Goal: Task Accomplishment & Management: Use online tool/utility

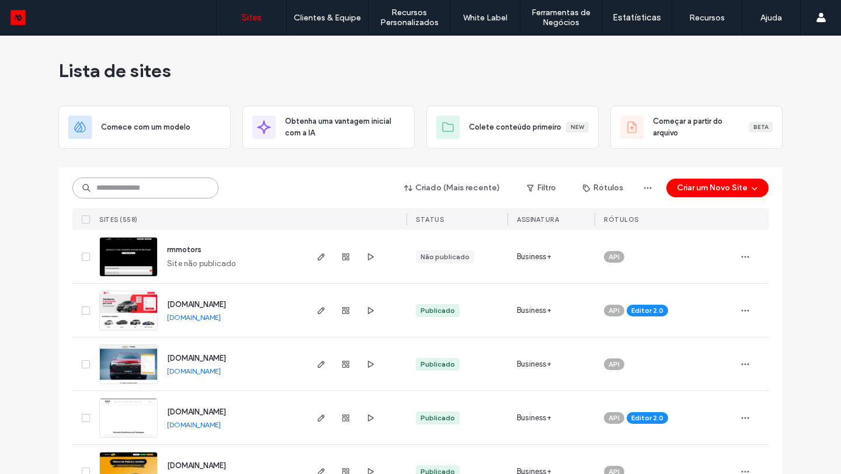
click at [150, 189] on input at bounding box center [145, 188] width 146 height 21
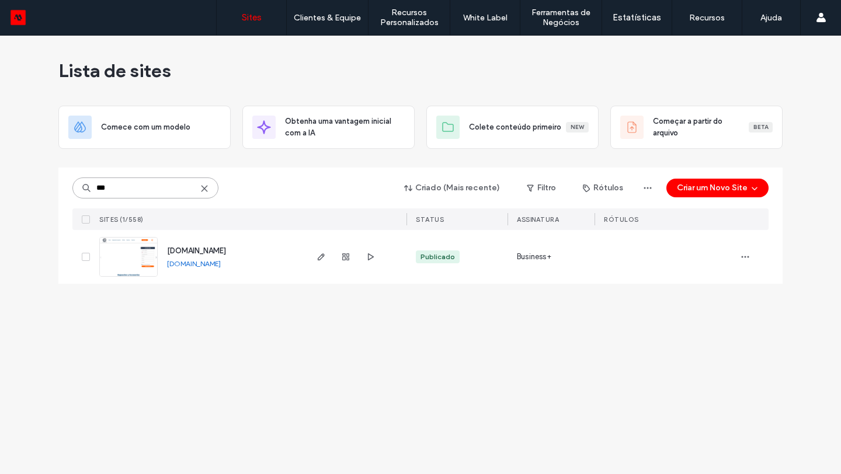
type input "***"
click at [199, 251] on span "www.oemworldparts.com" at bounding box center [196, 250] width 59 height 9
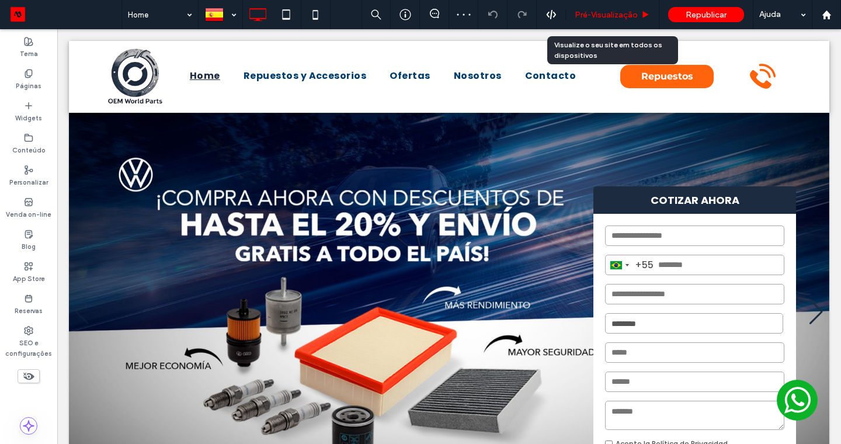
click at [604, 15] on span "Pré-Visualizaçāo" at bounding box center [606, 15] width 63 height 10
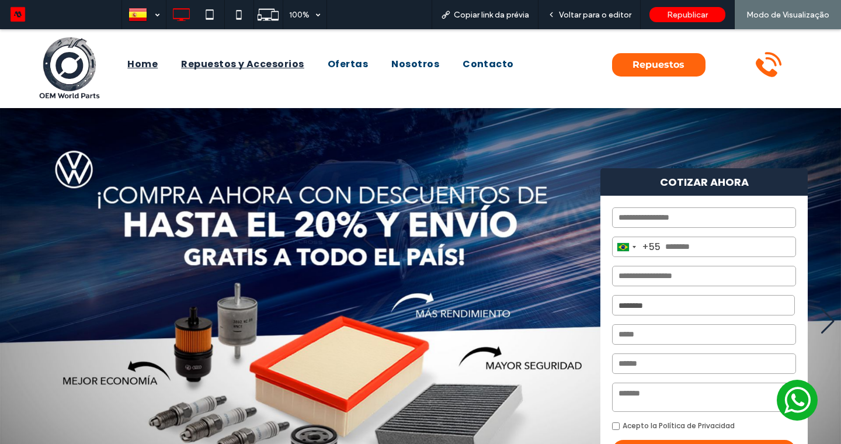
drag, startPoint x: 228, startPoint y: 62, endPoint x: 228, endPoint y: 92, distance: 30.4
click at [228, 62] on span "Repuestos y Accesorios" at bounding box center [242, 64] width 123 height 14
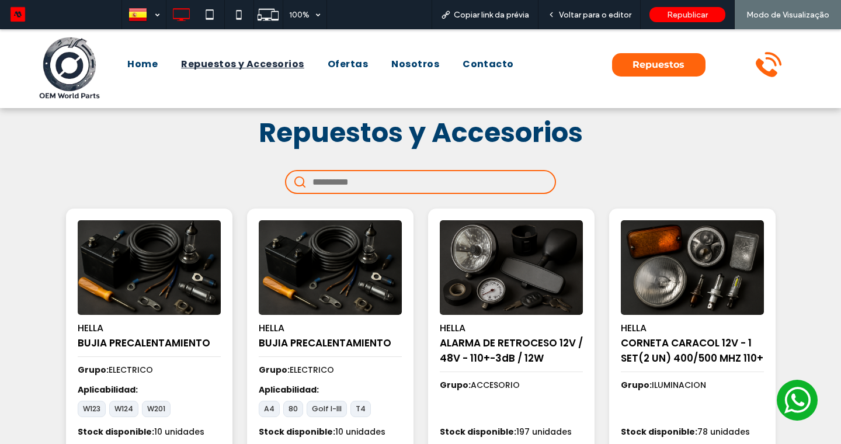
click at [169, 266] on img at bounding box center [149, 267] width 150 height 99
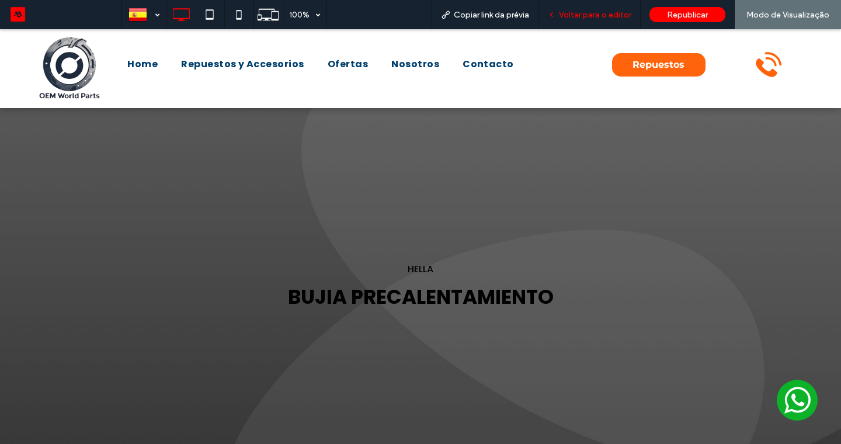
click at [594, 13] on span "Voltar para o editor" at bounding box center [595, 15] width 72 height 10
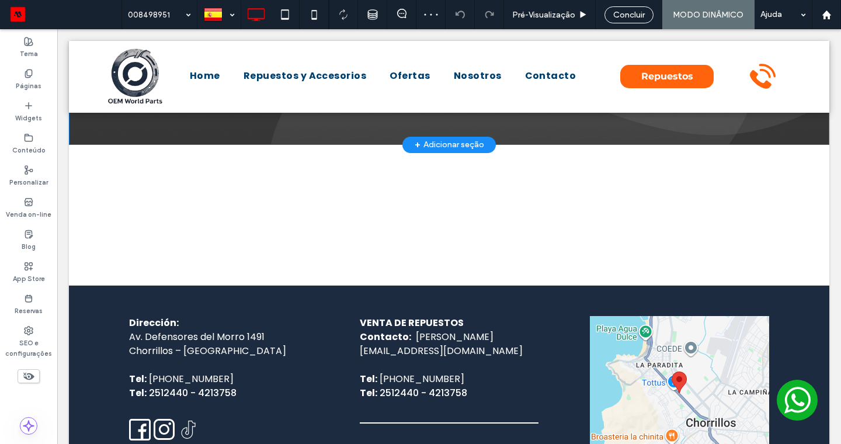
scroll to position [288, 0]
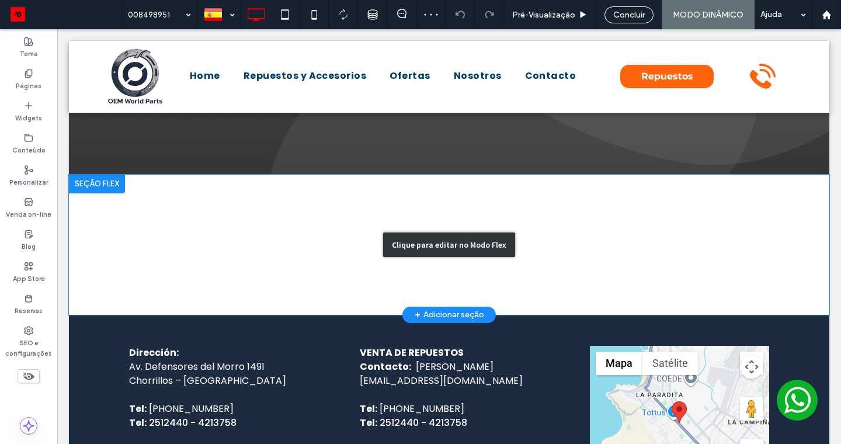
click at [433, 241] on div "Clique para editar no Modo Flex" at bounding box center [449, 244] width 132 height 25
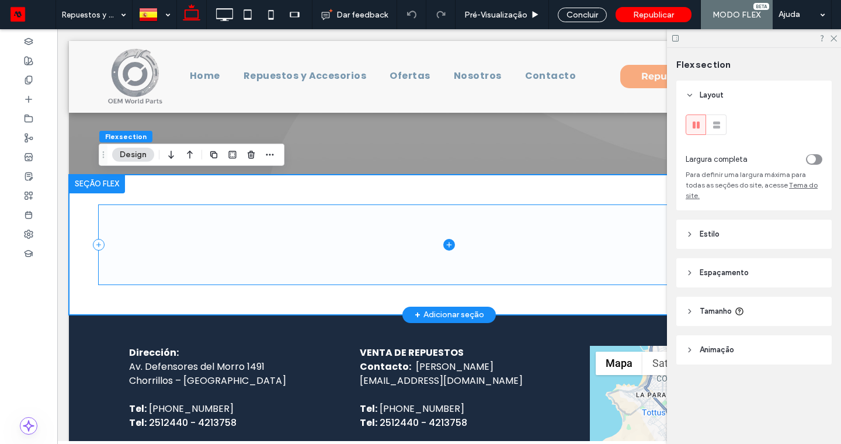
click at [394, 245] on span at bounding box center [449, 244] width 701 height 79
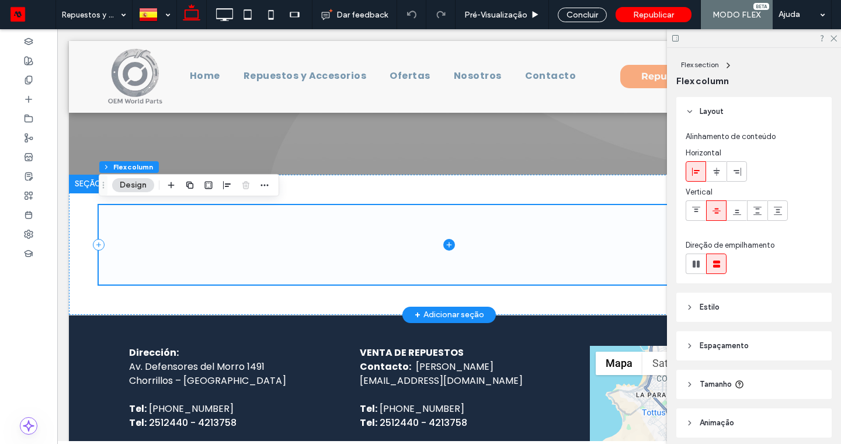
click at [448, 246] on icon at bounding box center [449, 245] width 12 height 12
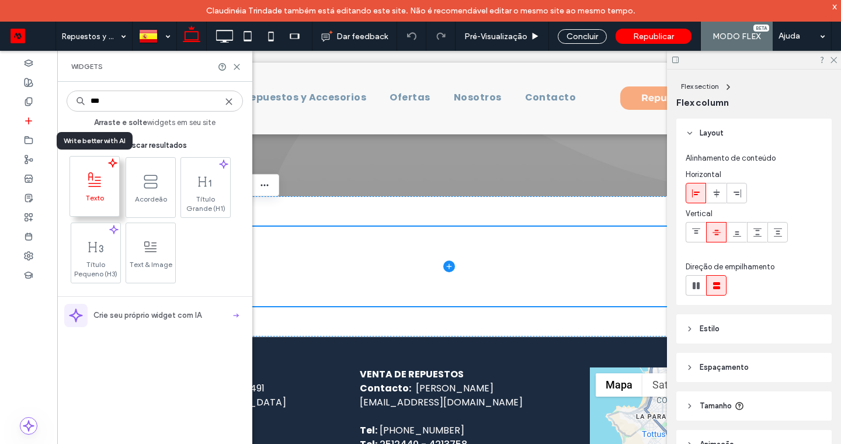
type input "***"
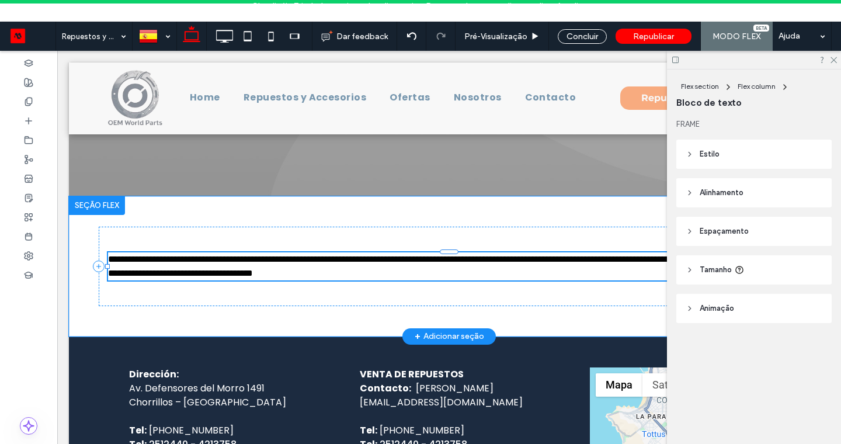
type input "*******"
type input "**"
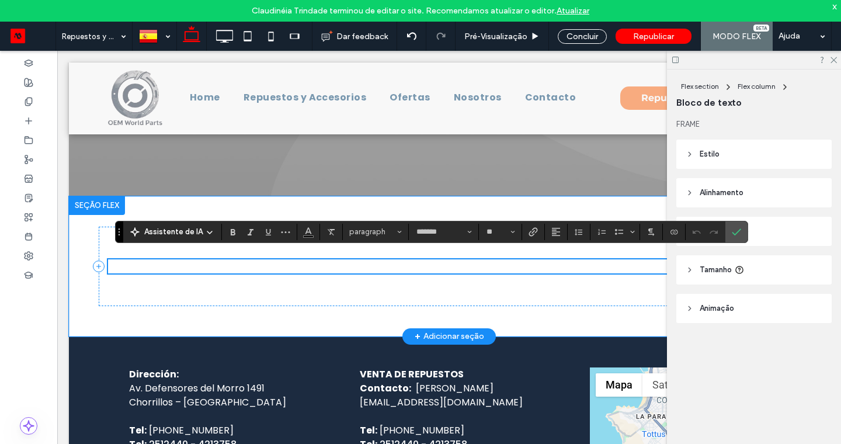
scroll to position [295, 0]
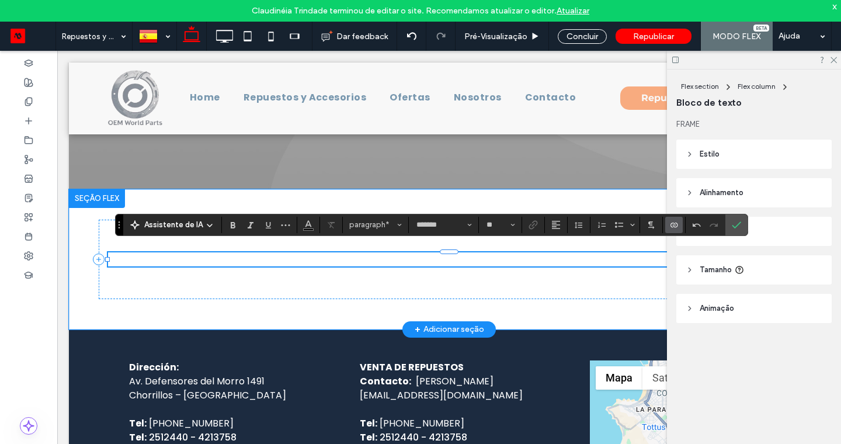
click at [669, 223] on icon "Conectar-se a dados" at bounding box center [673, 224] width 9 height 9
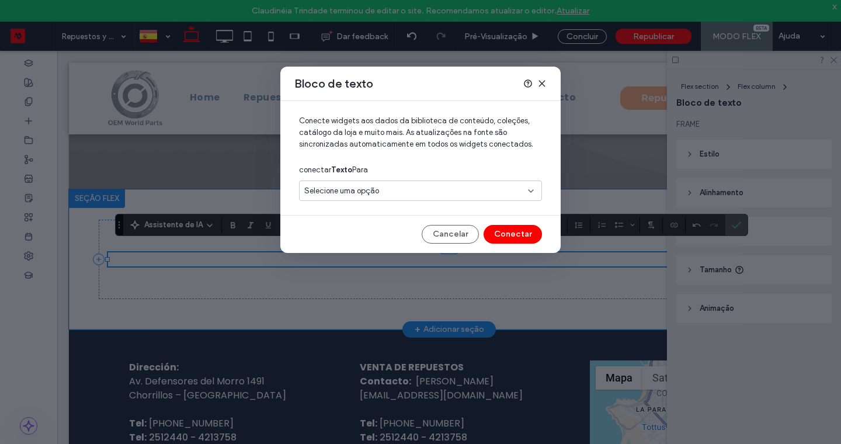
click at [436, 184] on div "Selecione uma opção" at bounding box center [420, 190] width 243 height 20
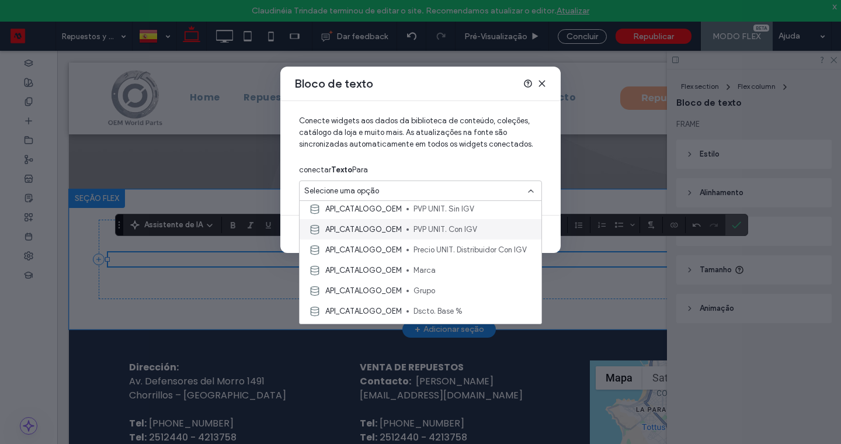
scroll to position [61, 0]
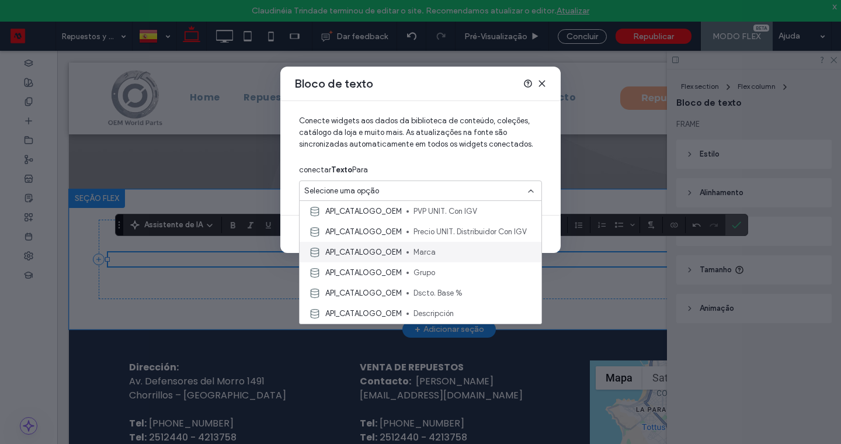
click at [423, 253] on span "Marca" at bounding box center [472, 252] width 119 height 12
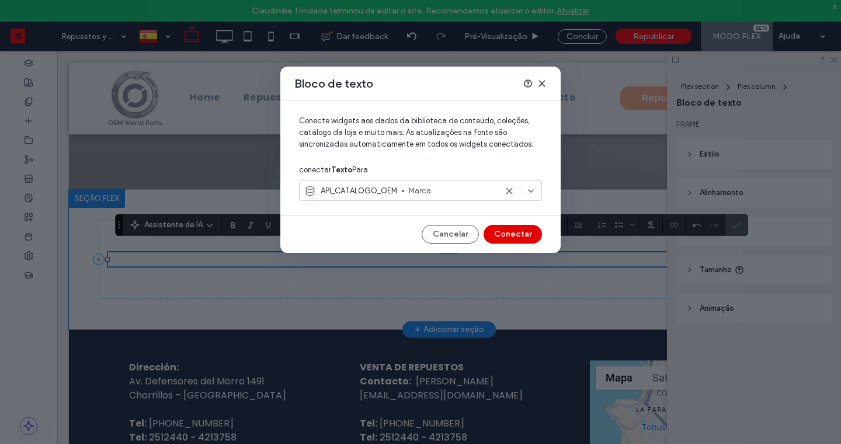
click at [512, 232] on button "Conectar" at bounding box center [513, 234] width 58 height 19
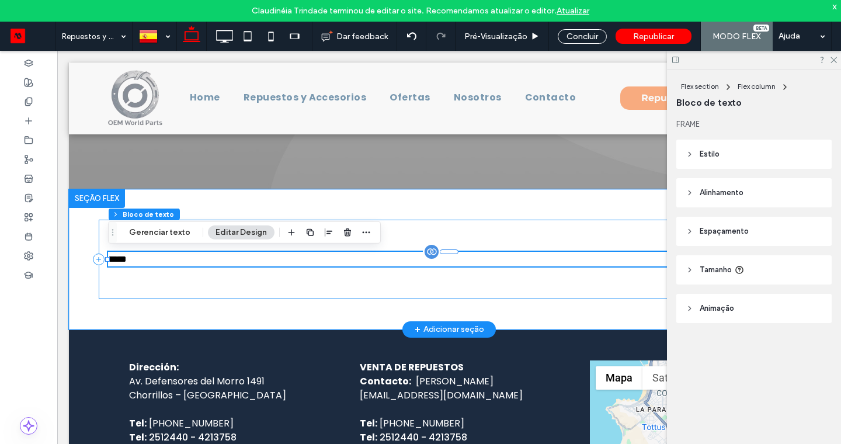
click at [230, 286] on div "***** ﻿" at bounding box center [449, 259] width 701 height 79
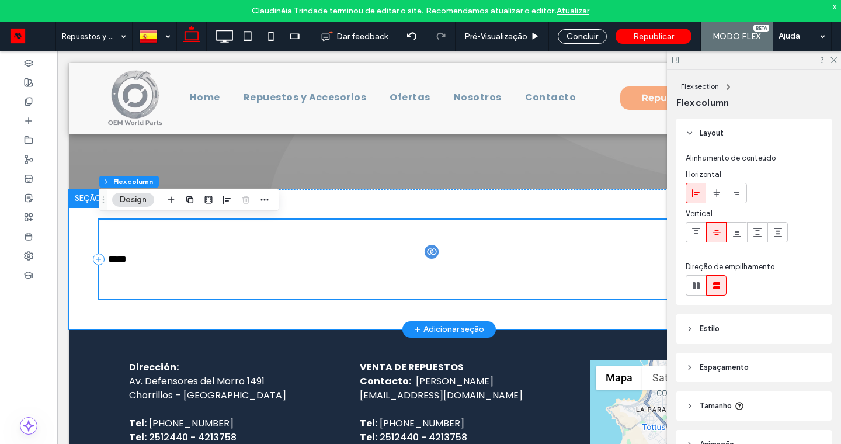
click at [196, 274] on div "***** ﻿" at bounding box center [449, 259] width 701 height 79
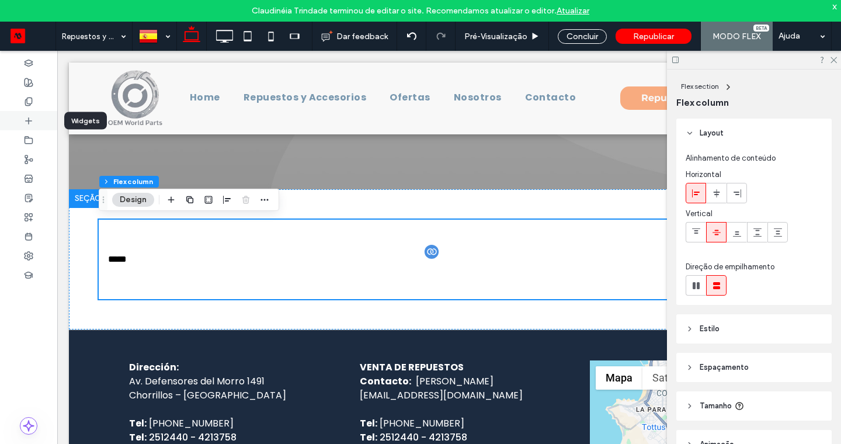
click at [33, 122] on icon at bounding box center [28, 120] width 9 height 9
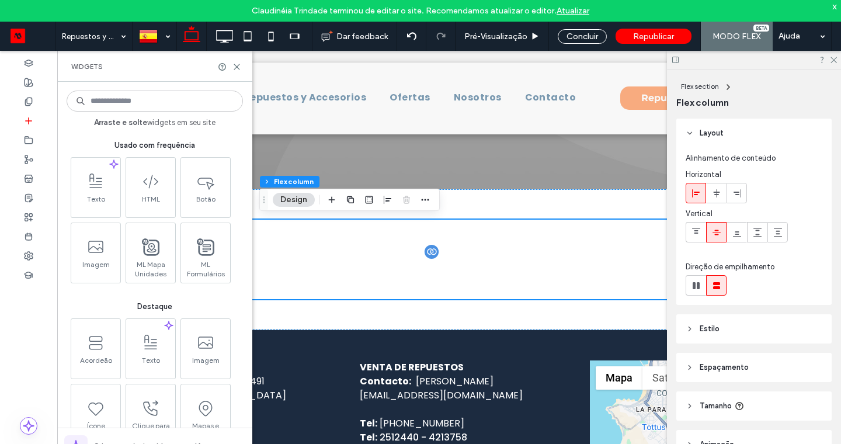
click at [127, 100] on input at bounding box center [155, 101] width 176 height 21
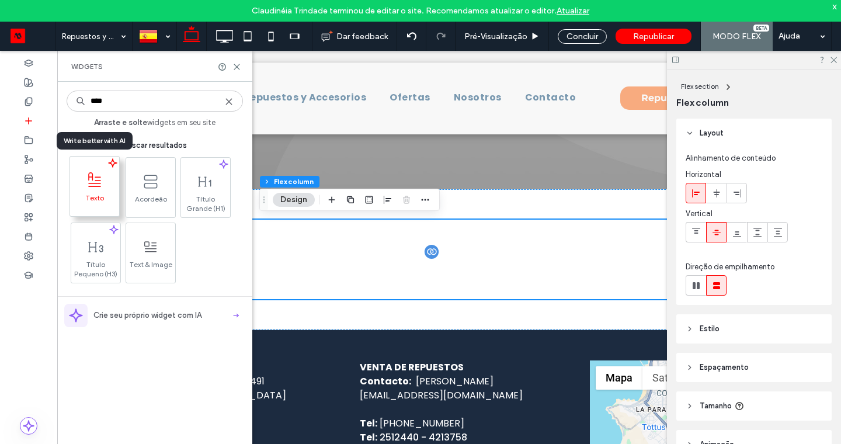
type input "****"
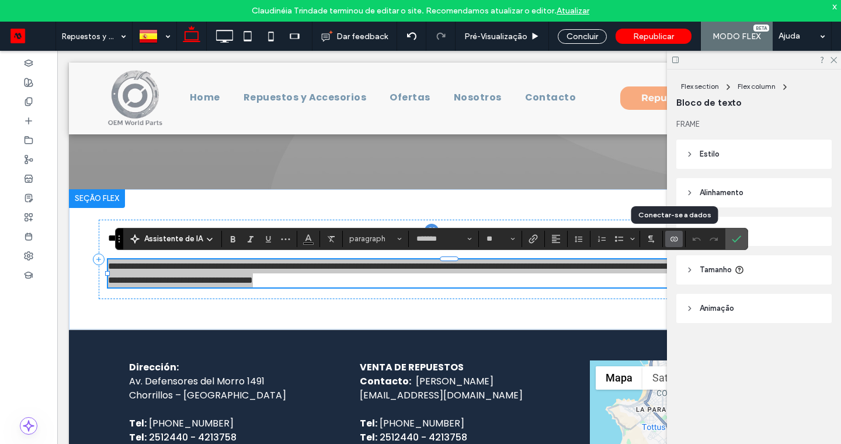
click at [669, 237] on icon "Conectar-se a dados" at bounding box center [673, 238] width 9 height 9
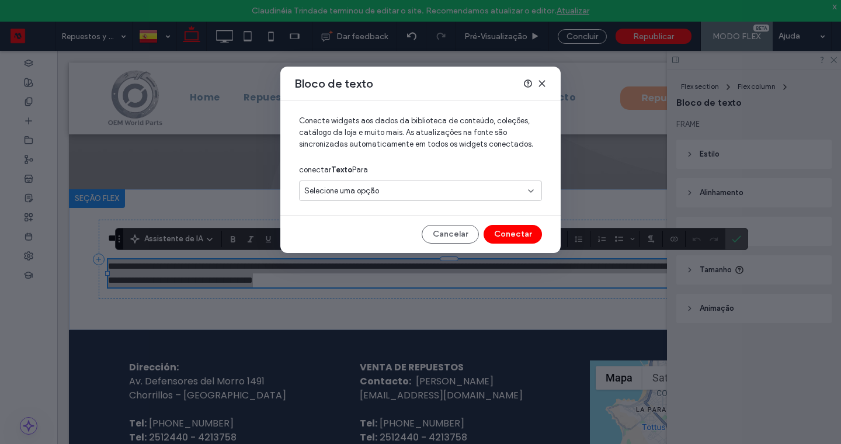
click at [427, 187] on div "Selecione uma opção" at bounding box center [413, 191] width 218 height 12
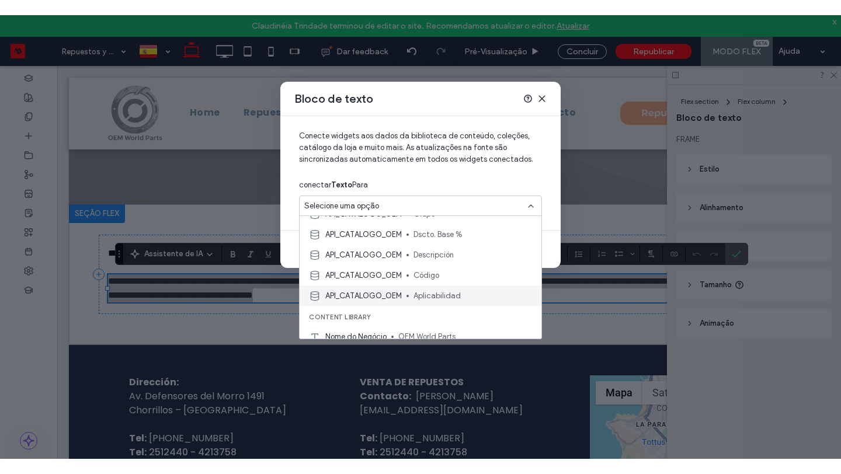
scroll to position [0, 0]
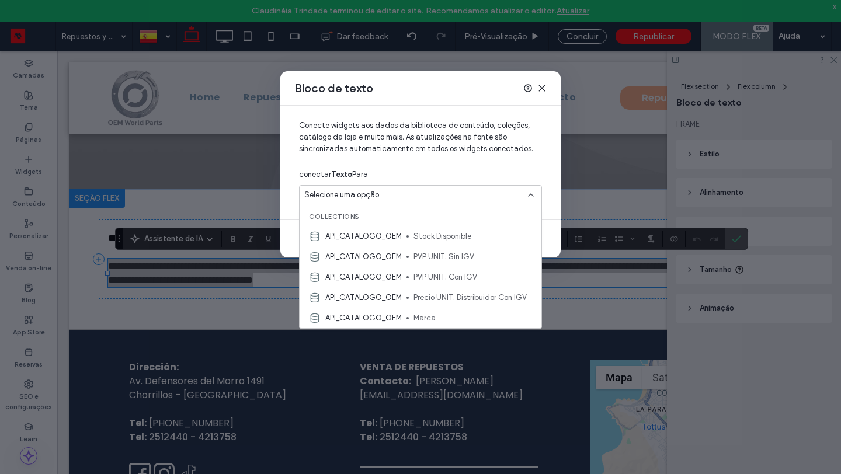
click at [543, 88] on icon at bounding box center [541, 88] width 9 height 9
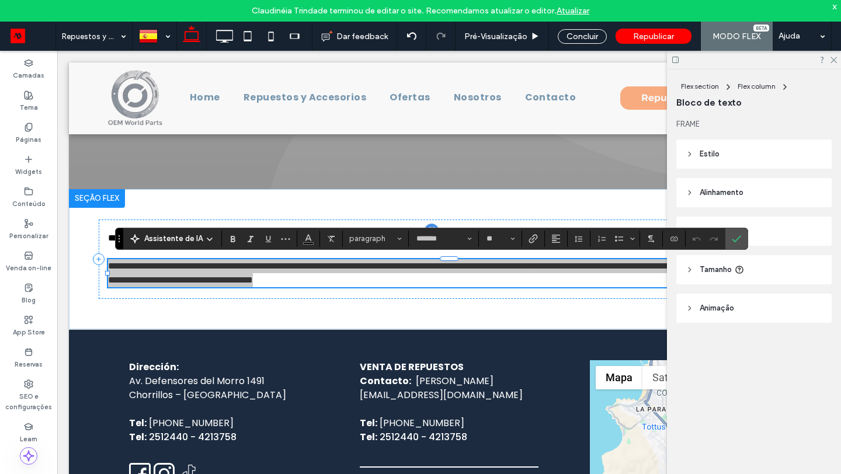
click at [733, 231] on span "Confirmar" at bounding box center [734, 238] width 5 height 21
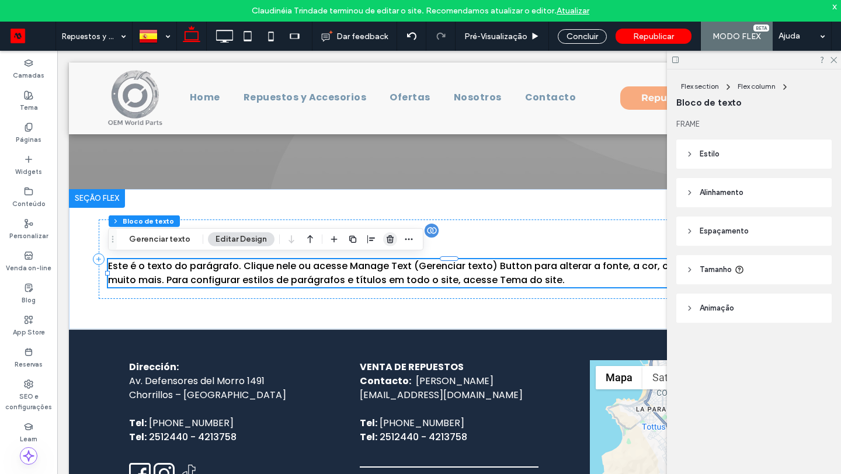
click at [387, 238] on use "button" at bounding box center [390, 239] width 7 height 8
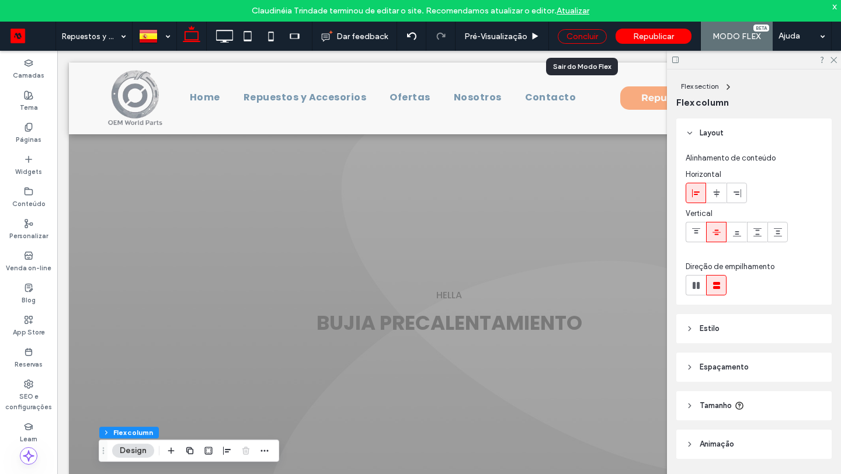
click at [583, 32] on div "Concluir" at bounding box center [582, 36] width 49 height 15
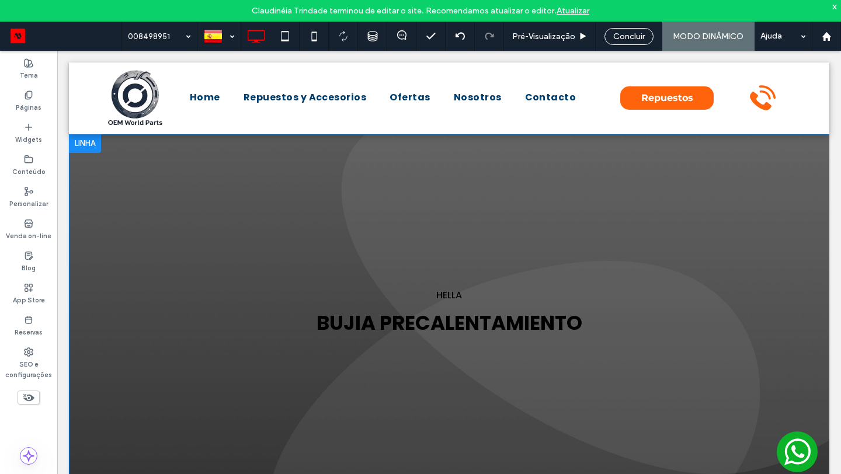
click at [89, 141] on div at bounding box center [85, 143] width 32 height 19
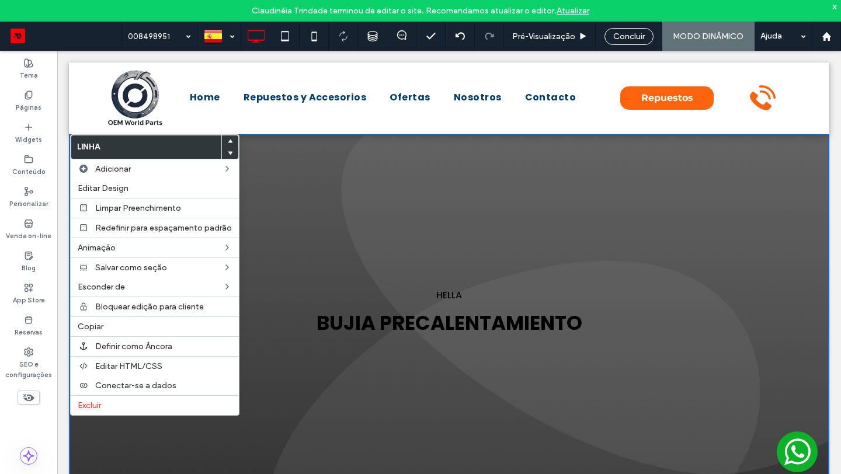
click at [358, 258] on div "HELLA BUJIA PRECALENTAMIENTO Click To Paste Click To Paste Click To Paste Click…" at bounding box center [449, 309] width 760 height 350
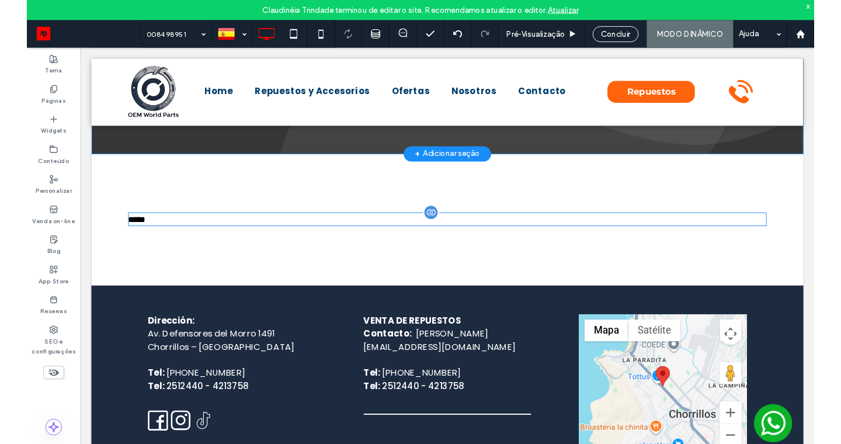
scroll to position [335, 0]
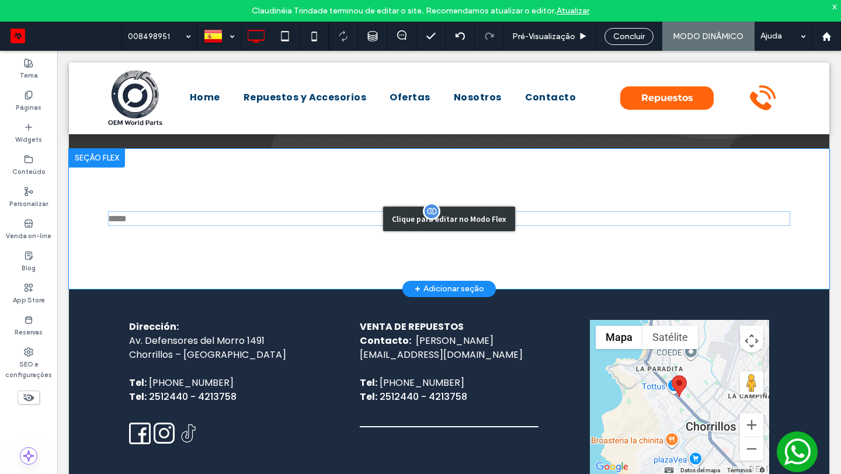
click at [214, 223] on div "Clique para editar no Modo Flex" at bounding box center [449, 219] width 760 height 140
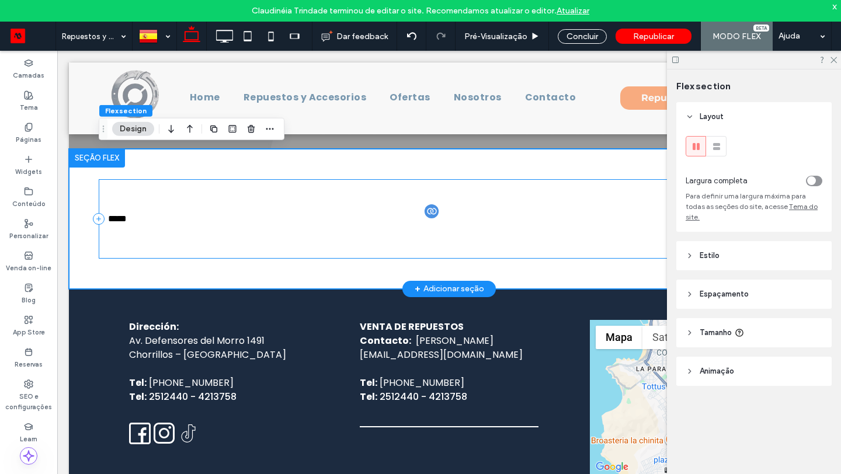
click at [183, 239] on div "***** ﻿" at bounding box center [449, 218] width 701 height 79
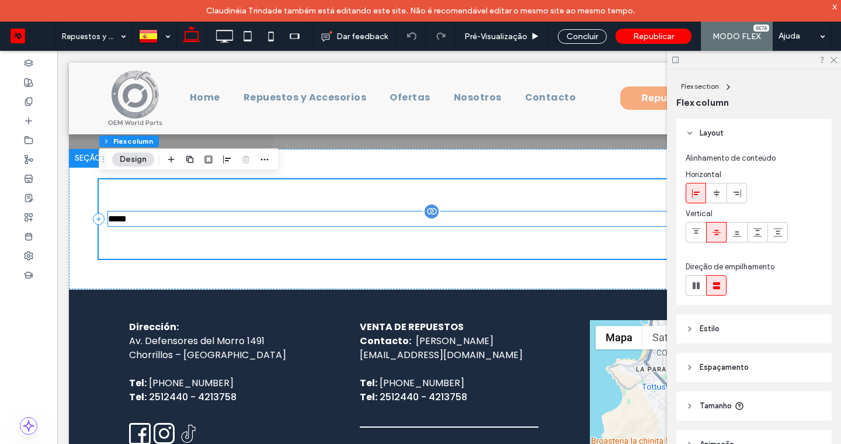
click at [358, 224] on p "***** ﻿" at bounding box center [449, 218] width 682 height 15
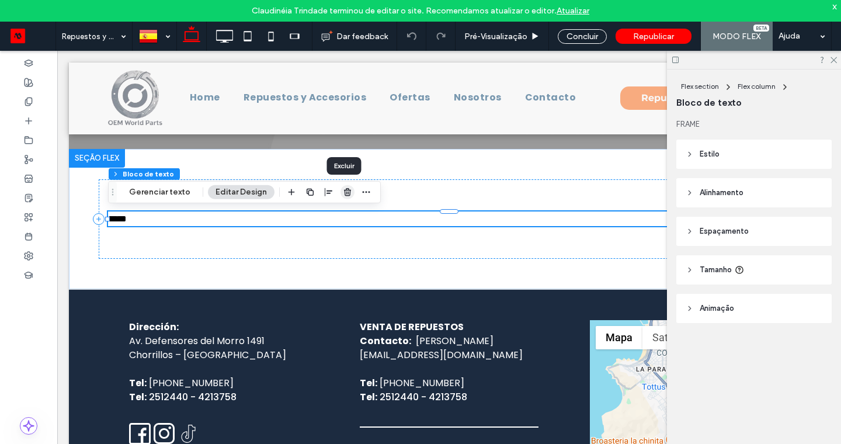
click at [344, 194] on use "button" at bounding box center [347, 192] width 7 height 8
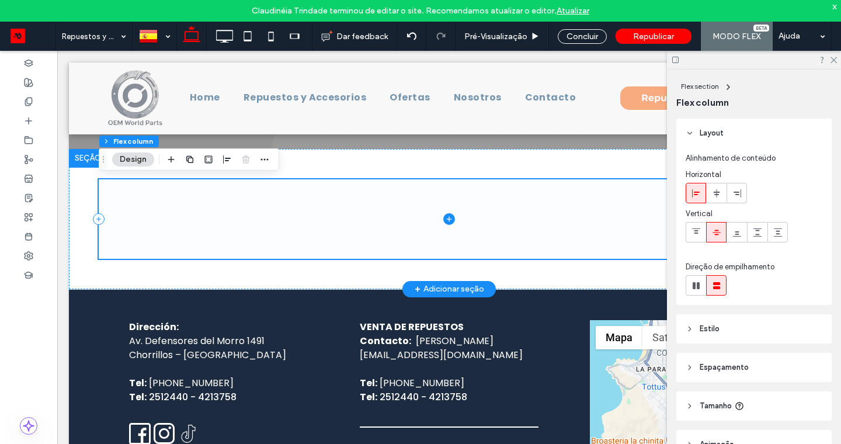
click at [447, 217] on icon at bounding box center [449, 219] width 12 height 12
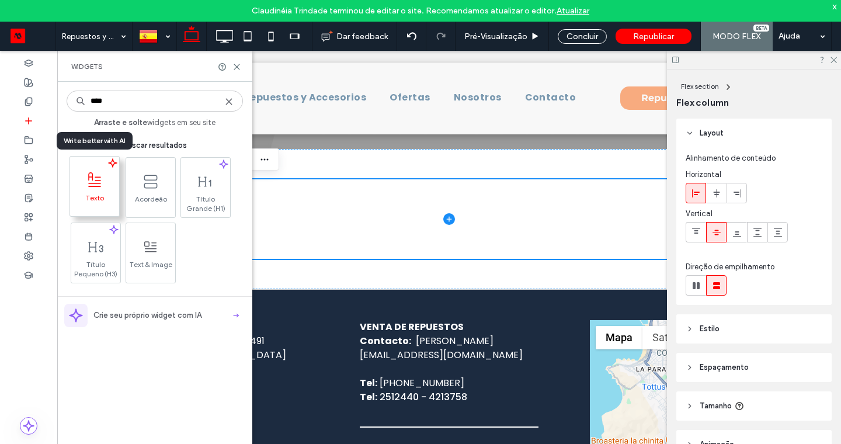
type input "****"
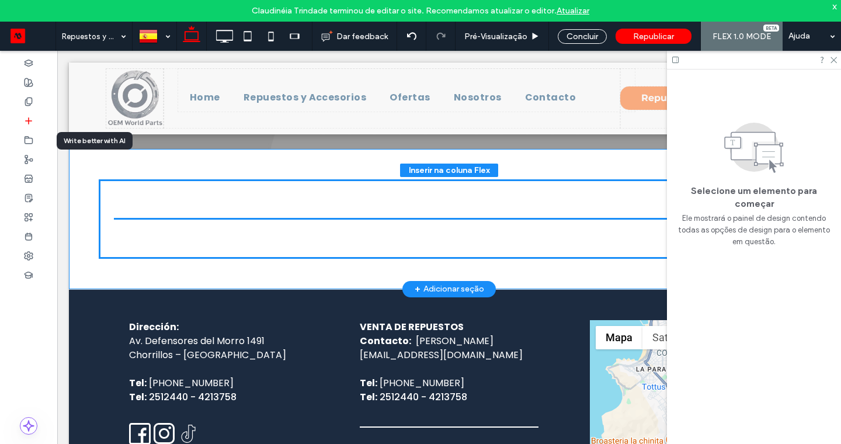
drag, startPoint x: 161, startPoint y: 238, endPoint x: 374, endPoint y: 209, distance: 215.1
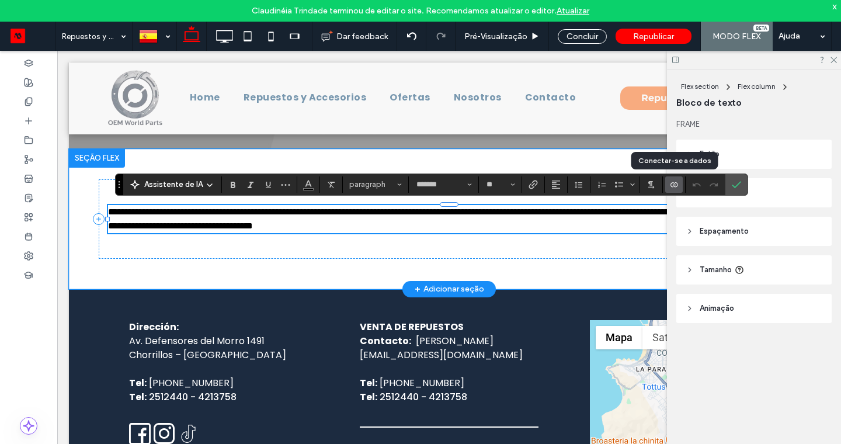
click at [670, 185] on use "Conectar-se a dados" at bounding box center [673, 184] width 7 height 5
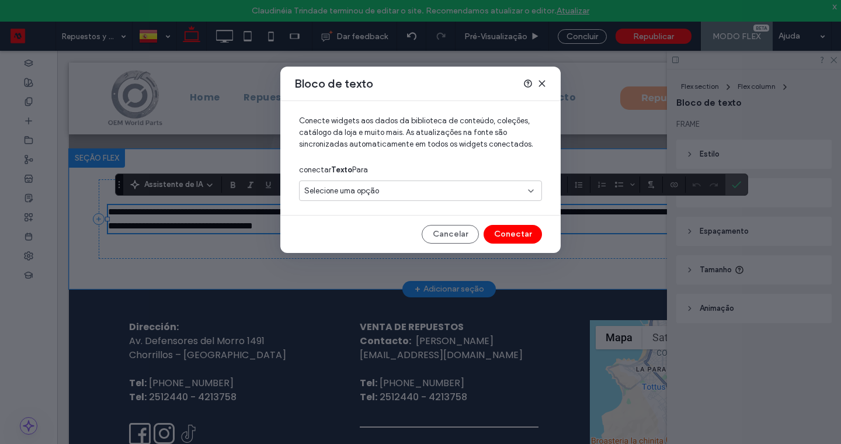
click at [484, 192] on div "Selecione uma opção" at bounding box center [413, 191] width 218 height 12
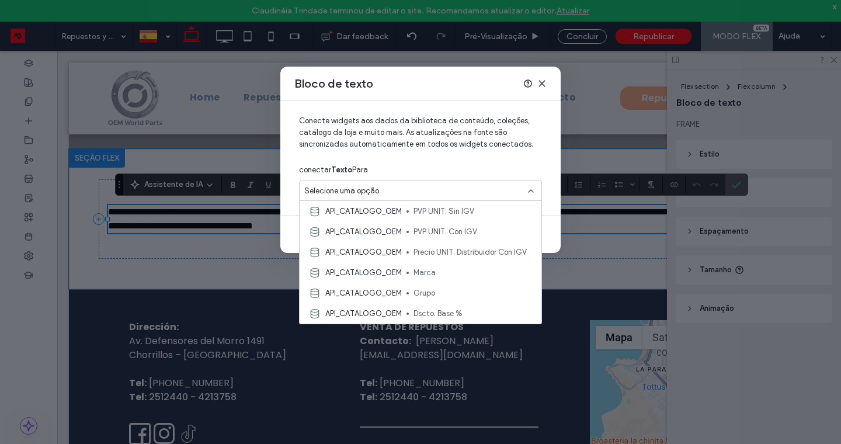
scroll to position [72, 0]
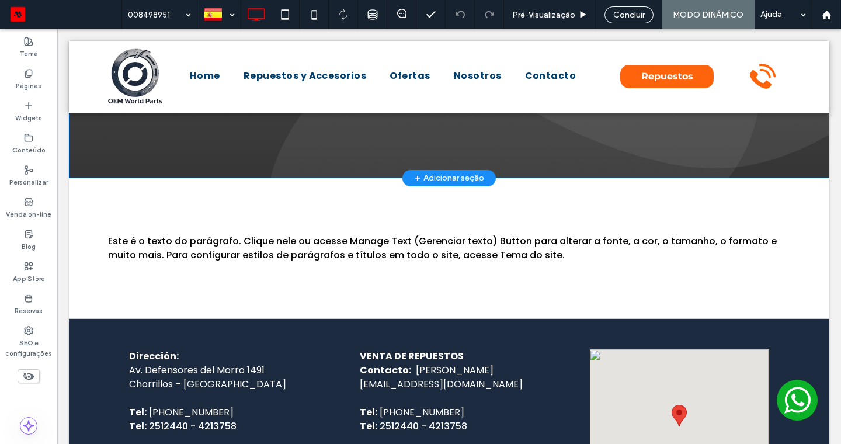
scroll to position [287, 0]
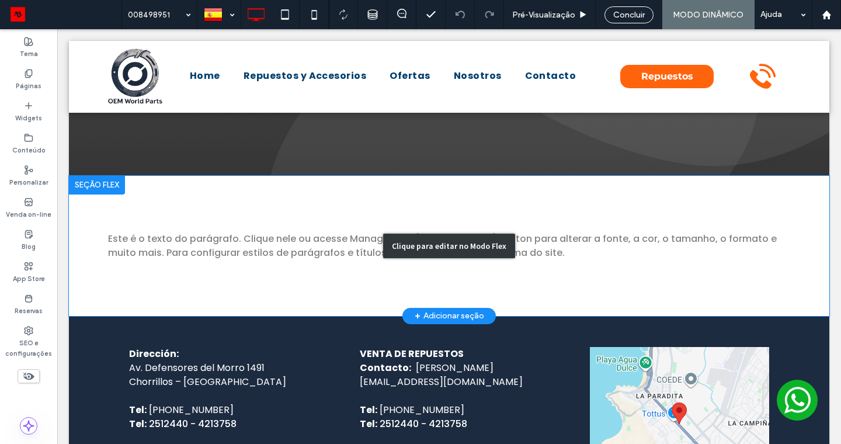
click at [381, 253] on div "Clique para editar no Modo Flex" at bounding box center [449, 246] width 760 height 140
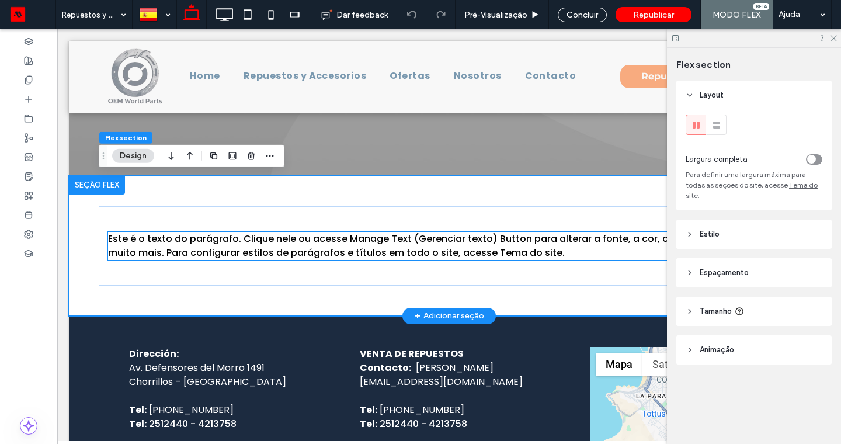
click at [350, 244] on span "Este é o texto do parágrafo. Clique nele ou acesse Manage Text (Gerenciar texto…" at bounding box center [442, 245] width 669 height 27
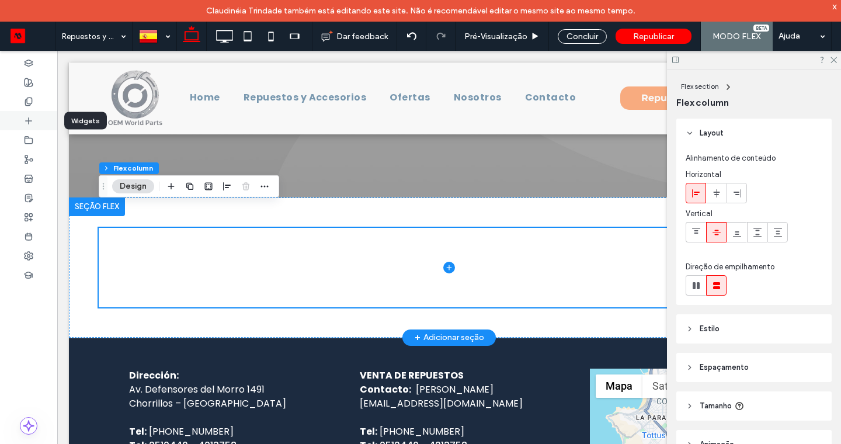
click at [27, 121] on icon at bounding box center [28, 120] width 9 height 9
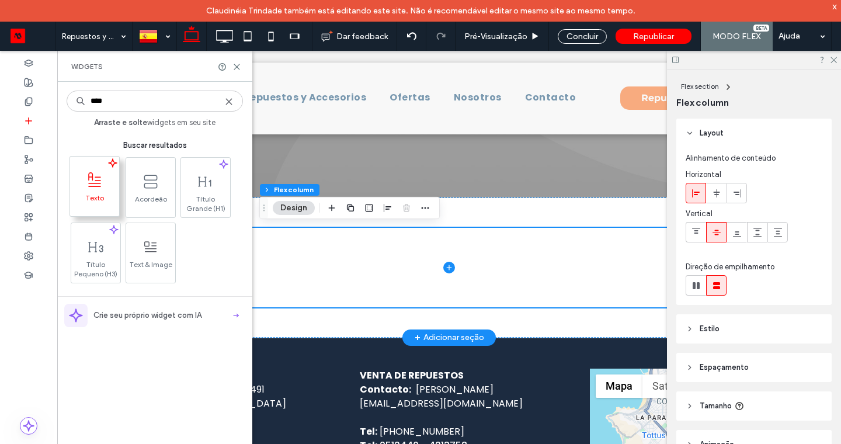
type input "****"
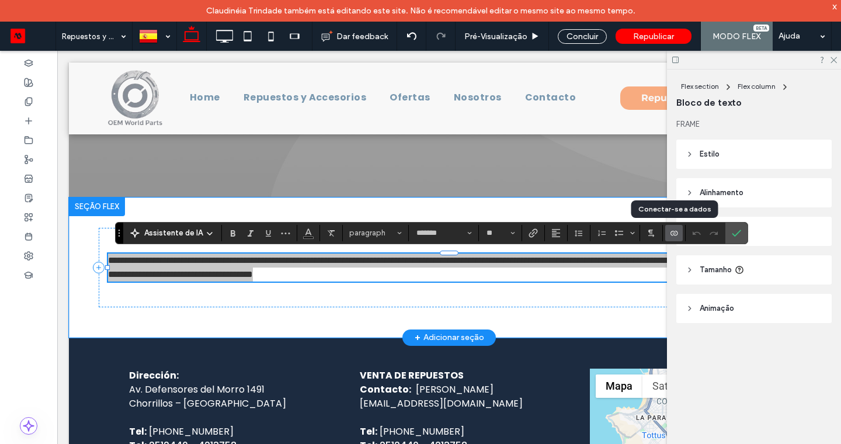
click at [667, 234] on label "Conectar-se a dados" at bounding box center [674, 233] width 18 height 16
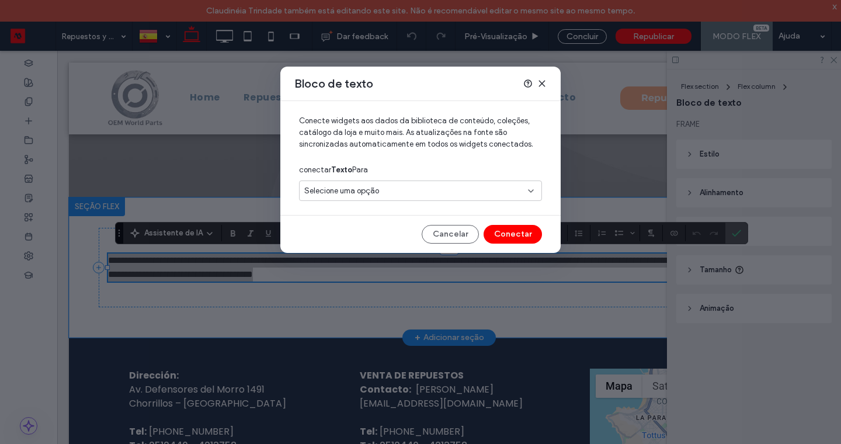
click at [401, 192] on div "Selecione uma opção" at bounding box center [413, 191] width 218 height 12
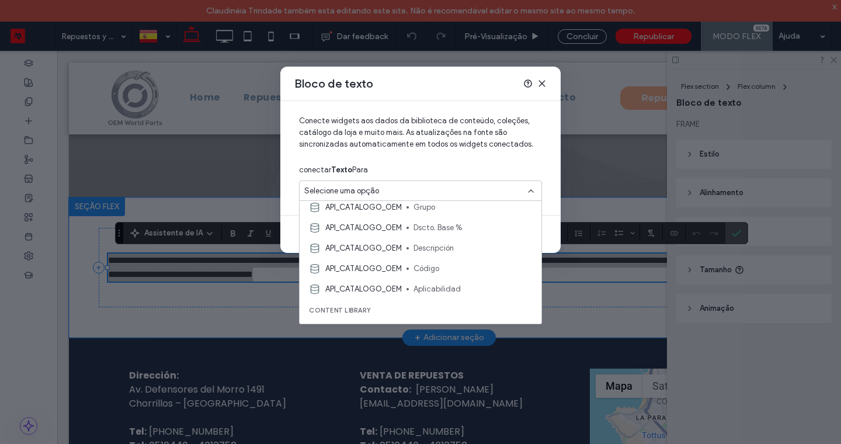
scroll to position [148, 0]
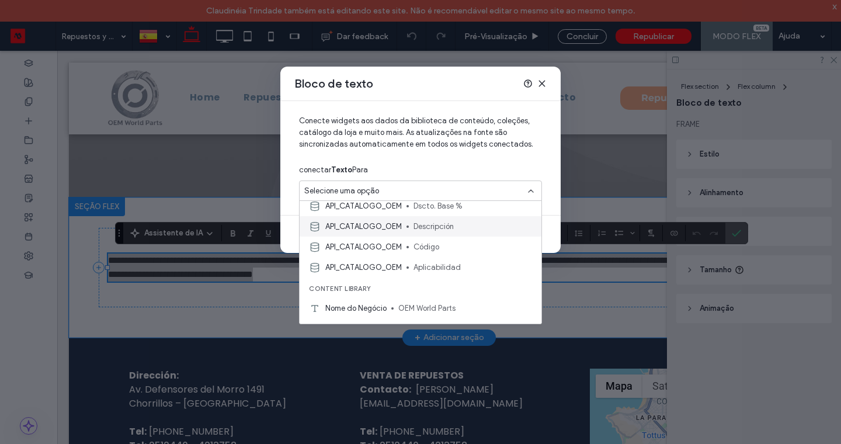
click at [452, 226] on span "Descripción" at bounding box center [472, 227] width 119 height 12
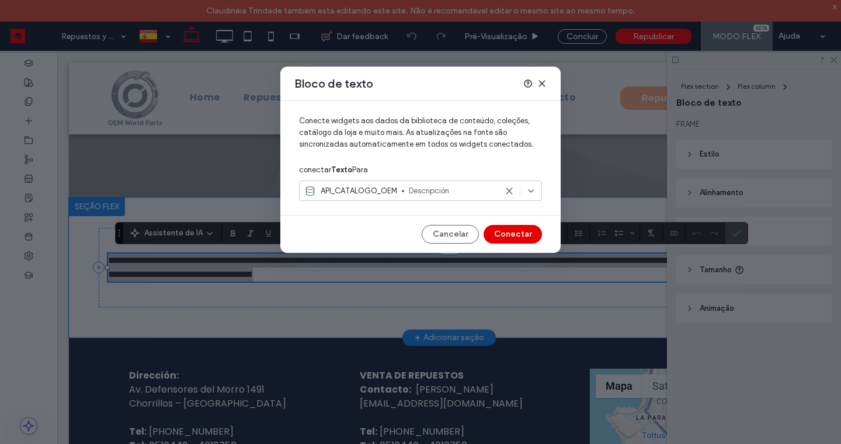
click at [505, 234] on button "Conectar" at bounding box center [513, 234] width 58 height 19
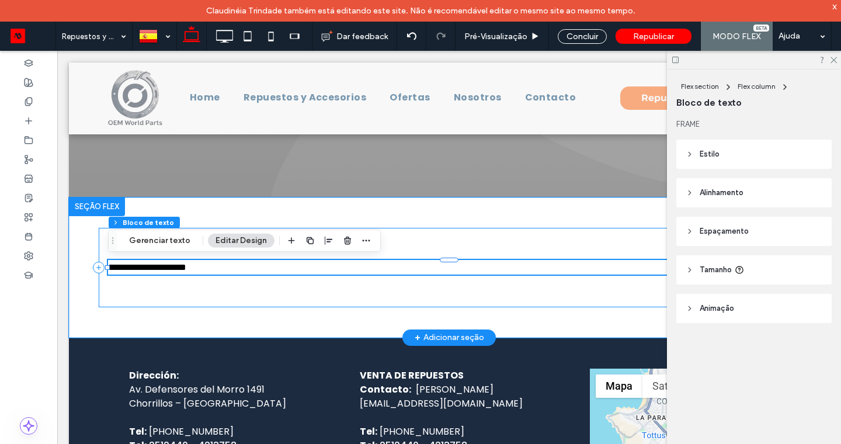
click at [203, 286] on div "**********" at bounding box center [449, 267] width 701 height 79
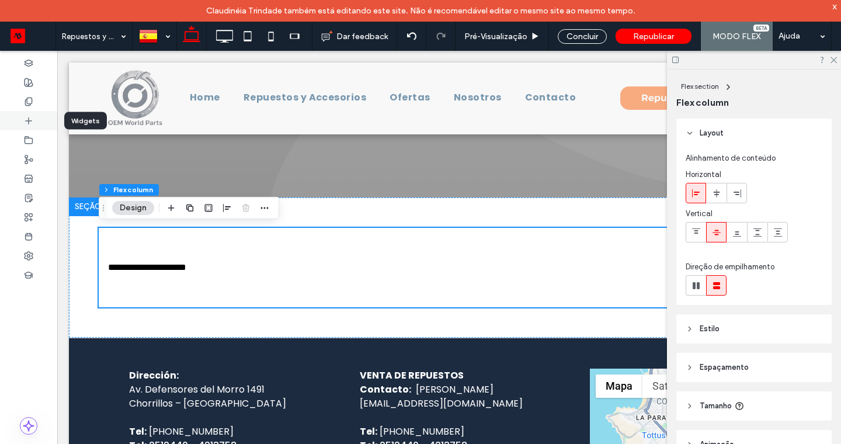
click at [32, 121] on icon at bounding box center [28, 120] width 9 height 9
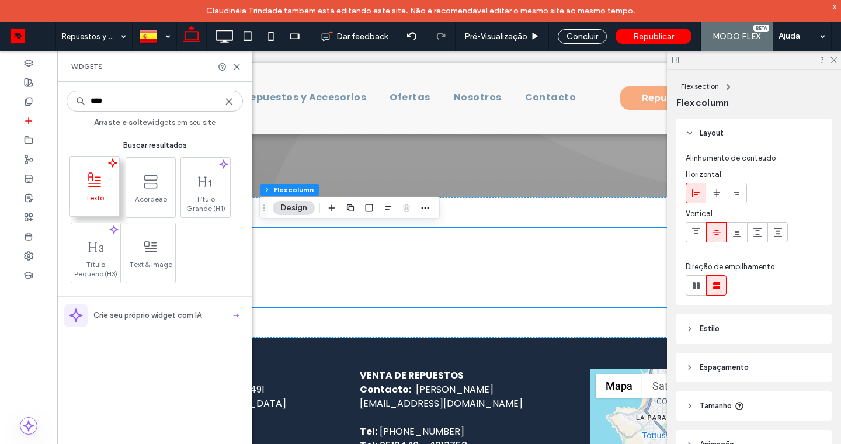
type input "****"
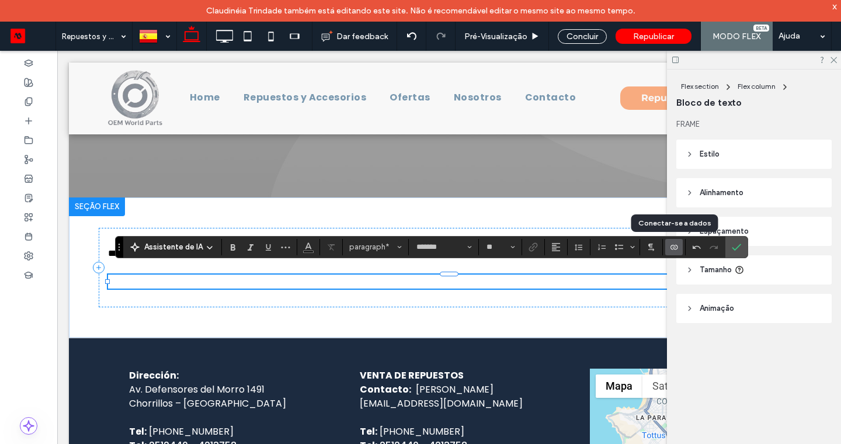
click at [672, 248] on icon "Conectar-se a dados" at bounding box center [673, 246] width 9 height 9
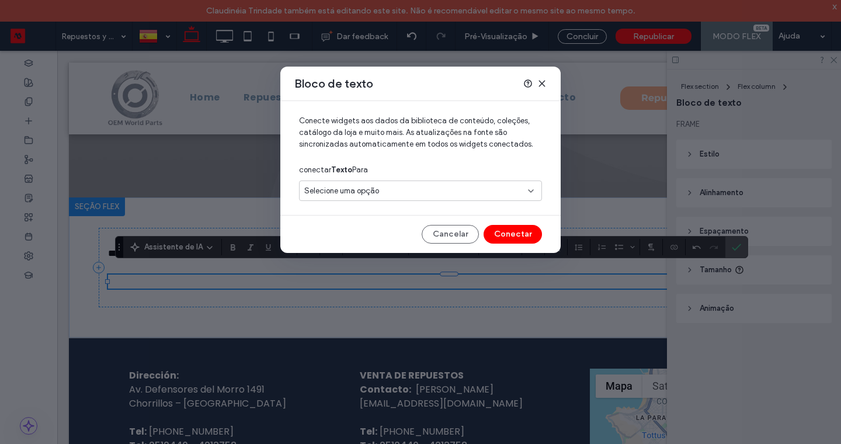
click at [464, 189] on div "Selecione uma opção" at bounding box center [413, 191] width 218 height 12
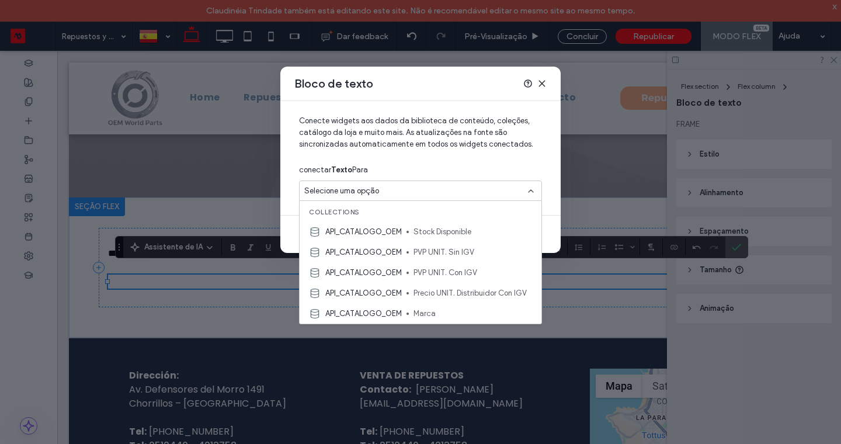
click at [440, 268] on span "PVP UNIT. Con IGV" at bounding box center [472, 273] width 119 height 12
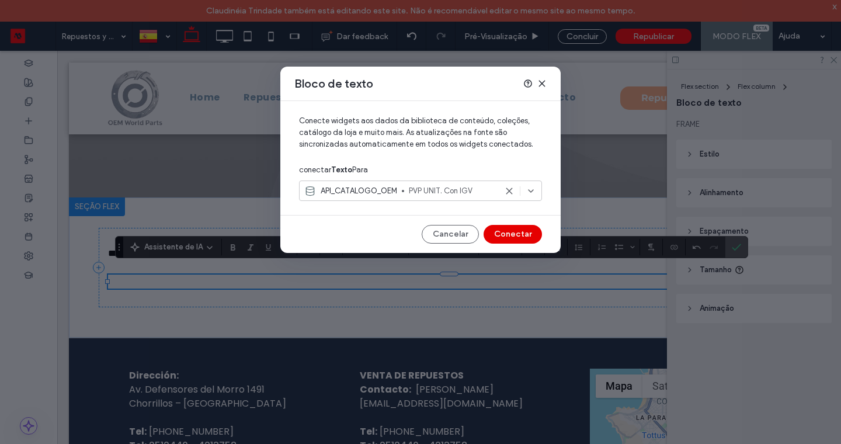
click at [522, 228] on button "Conectar" at bounding box center [513, 234] width 58 height 19
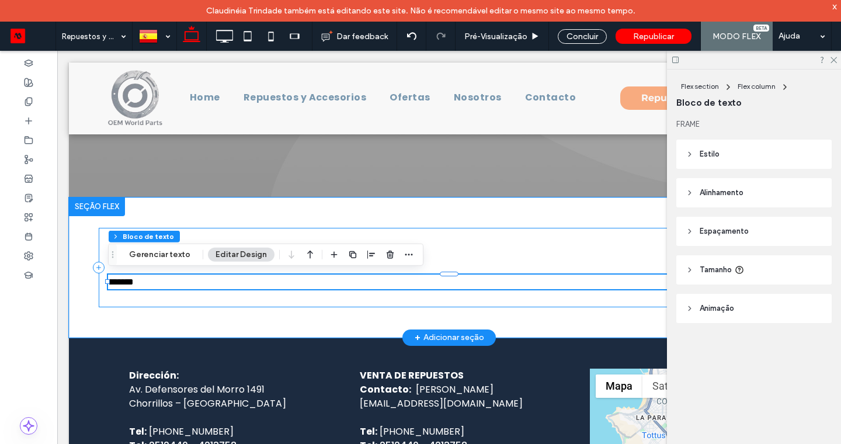
click at [120, 293] on div "**********" at bounding box center [449, 267] width 701 height 79
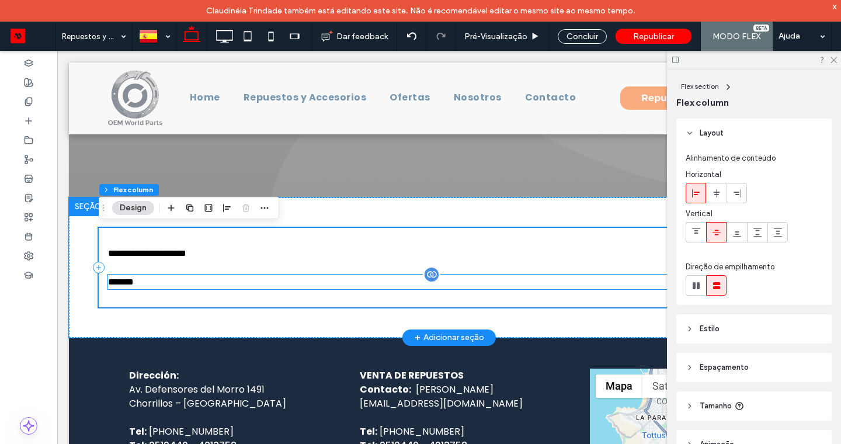
click at [133, 280] on span "*******" at bounding box center [121, 281] width 26 height 9
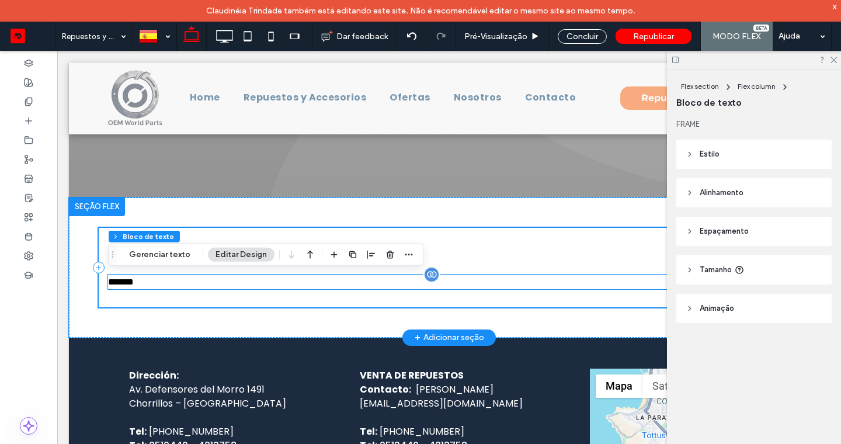
click at [133, 280] on span "*******" at bounding box center [121, 281] width 26 height 9
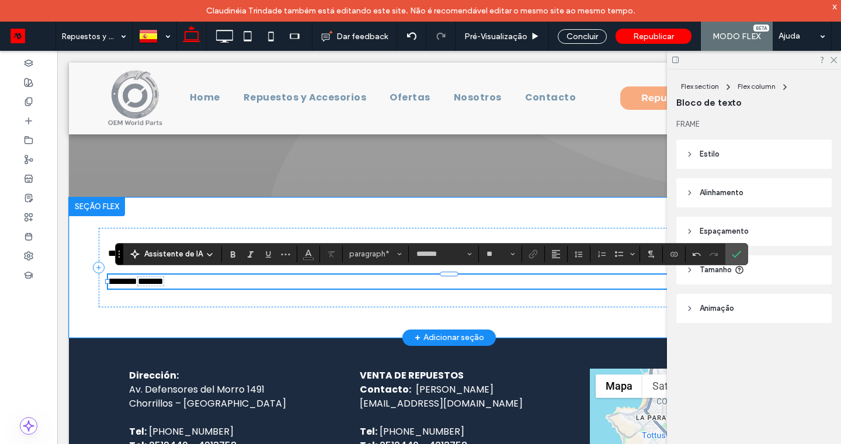
click at [738, 252] on use "Confirmar" at bounding box center [736, 254] width 9 height 7
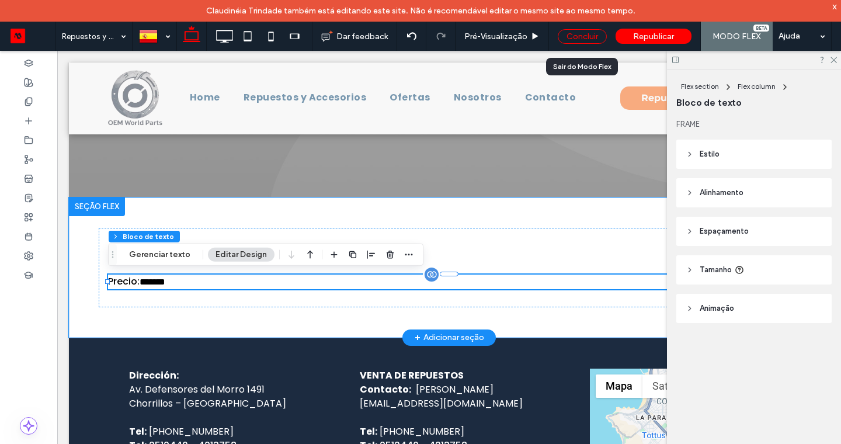
click at [565, 36] on div "Concluir" at bounding box center [582, 36] width 49 height 15
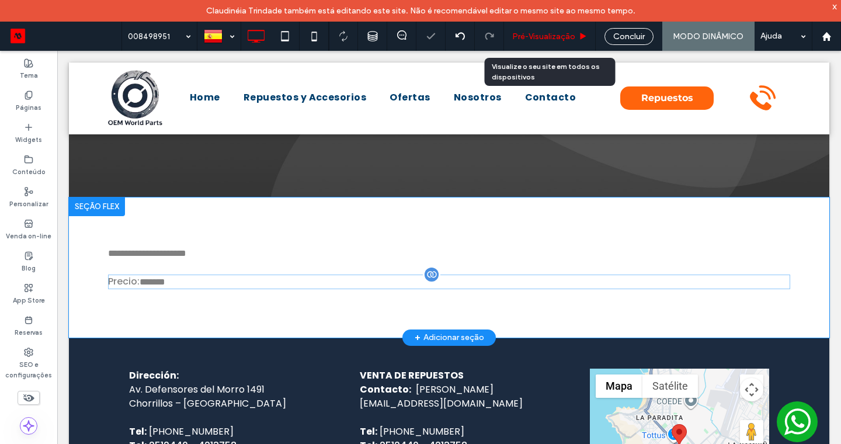
click at [586, 36] on icon at bounding box center [583, 36] width 9 height 9
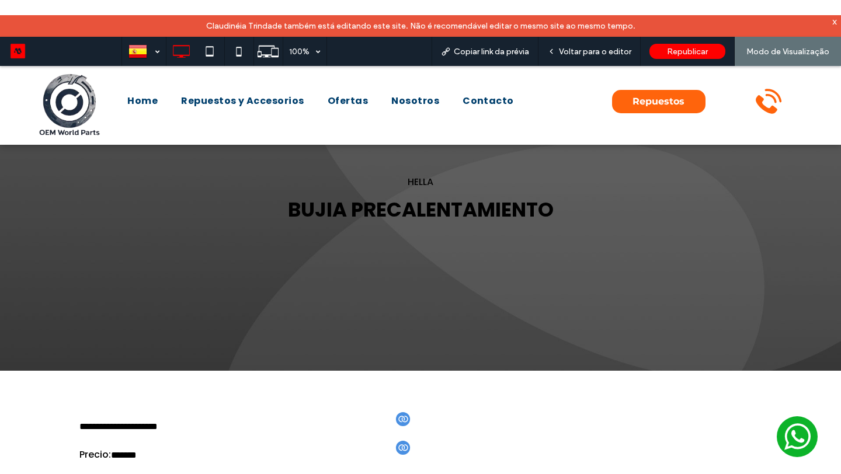
scroll to position [64, 0]
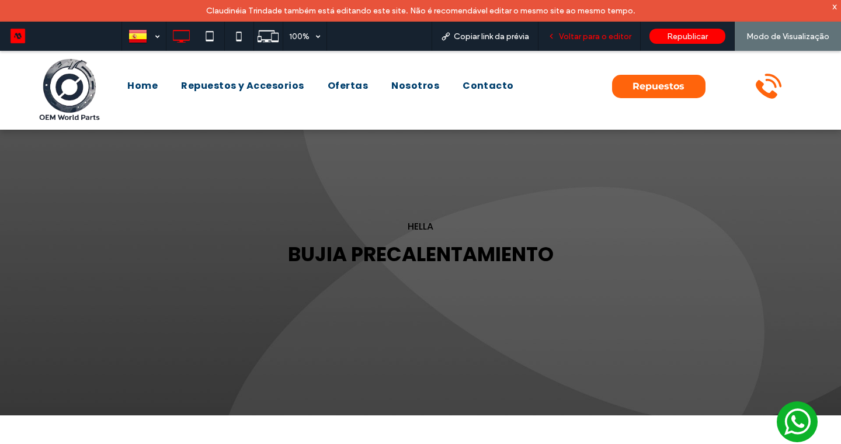
click at [592, 44] on div "Voltar para o editor" at bounding box center [589, 36] width 102 height 29
click at [613, 39] on span "Voltar para o editor" at bounding box center [595, 37] width 72 height 10
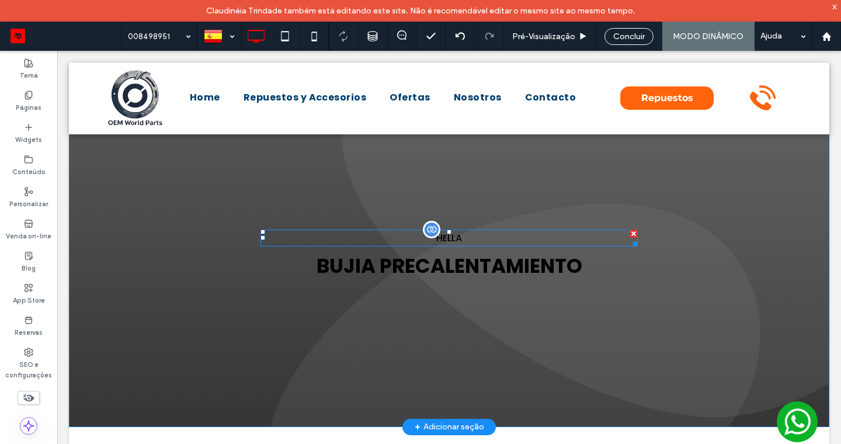
click at [449, 239] on span "HELLA" at bounding box center [449, 237] width 26 height 13
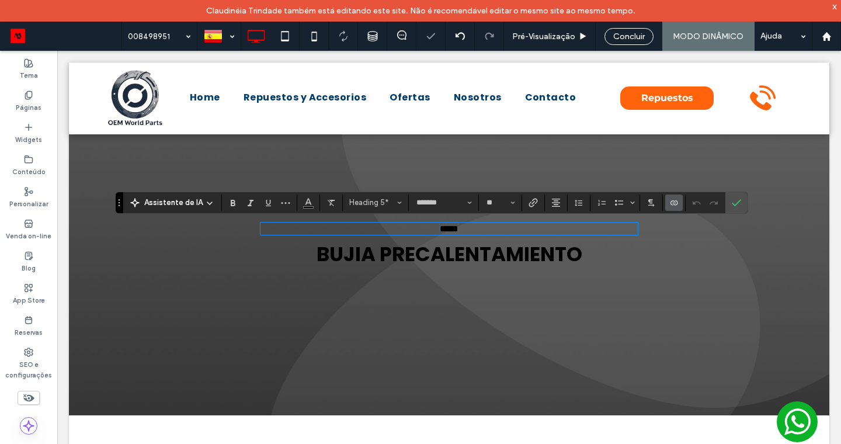
click at [669, 203] on icon "Conectar-se a dados" at bounding box center [673, 202] width 9 height 9
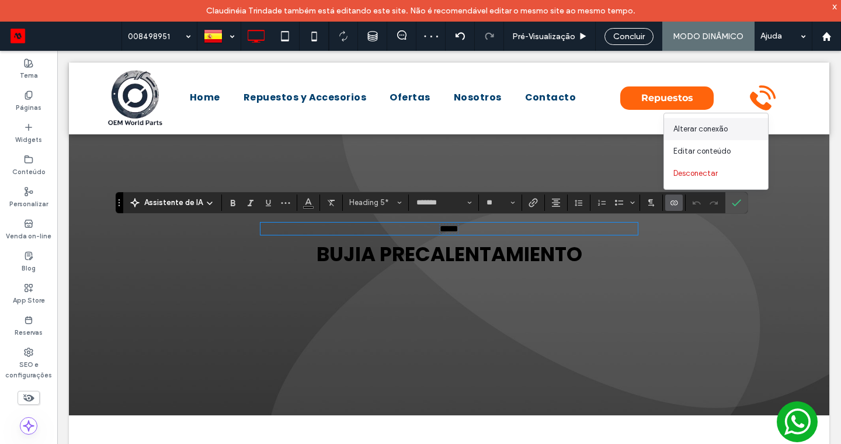
click at [710, 137] on div "Alterar conexão" at bounding box center [716, 129] width 104 height 22
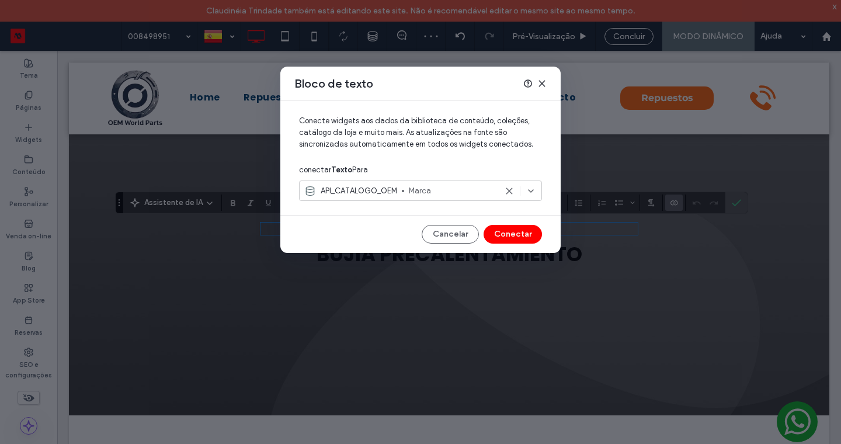
click at [545, 85] on icon at bounding box center [541, 83] width 9 height 9
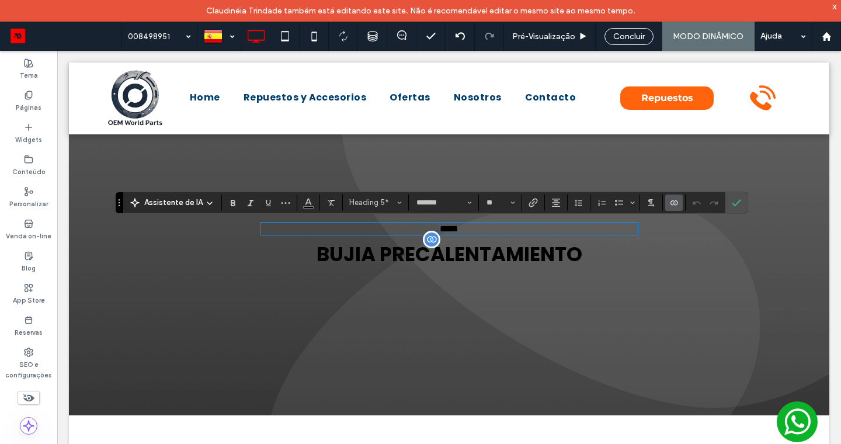
click at [470, 254] on span "BUJIA PRECALENTAMIENTO" at bounding box center [450, 254] width 266 height 28
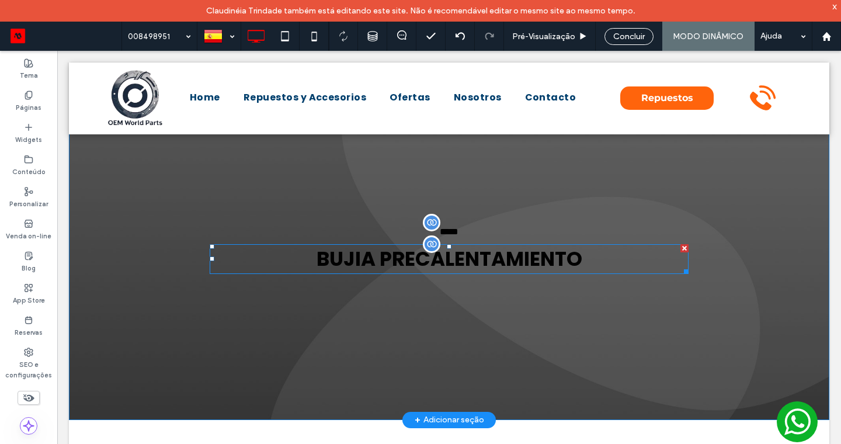
click at [458, 258] on span "BUJIA PRECALENTAMIENTO" at bounding box center [450, 259] width 266 height 28
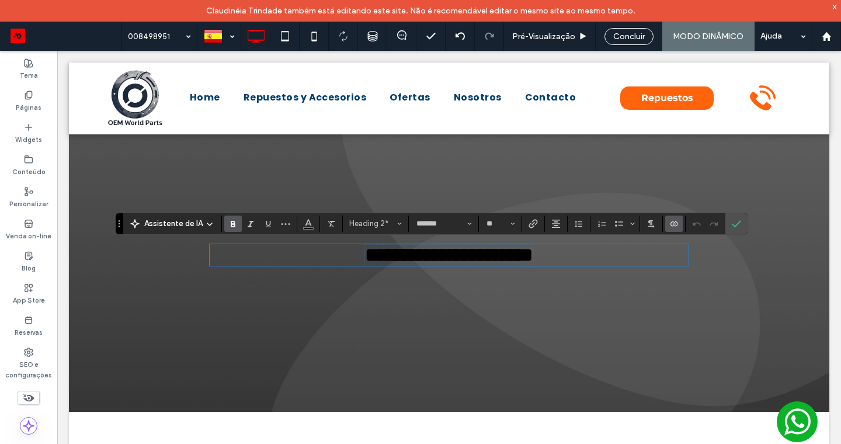
click at [676, 219] on icon "Conectar-se a dados" at bounding box center [673, 223] width 9 height 9
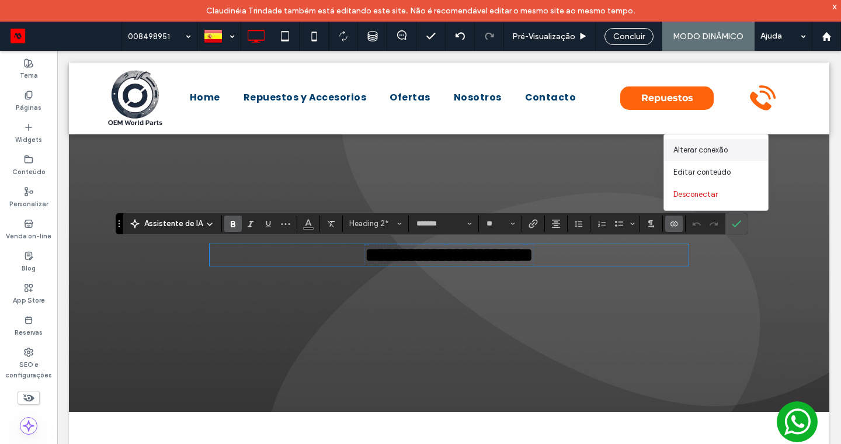
click at [723, 155] on span "Alterar conexão" at bounding box center [700, 150] width 54 height 12
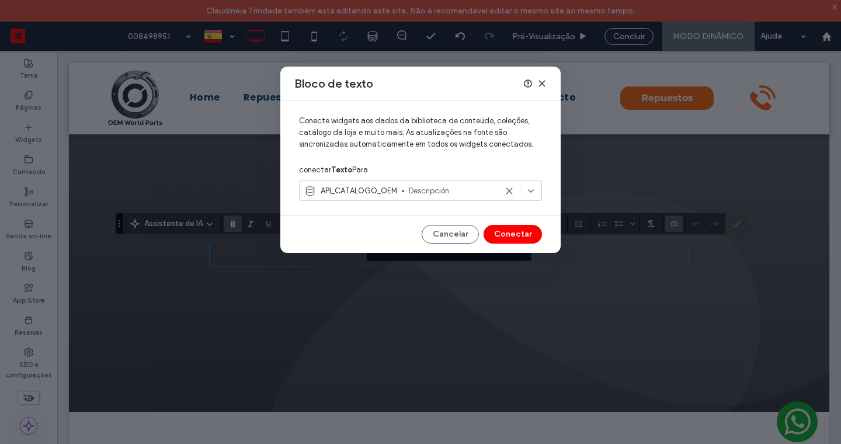
click at [546, 81] on icon at bounding box center [541, 83] width 9 height 9
